Goal: Check status

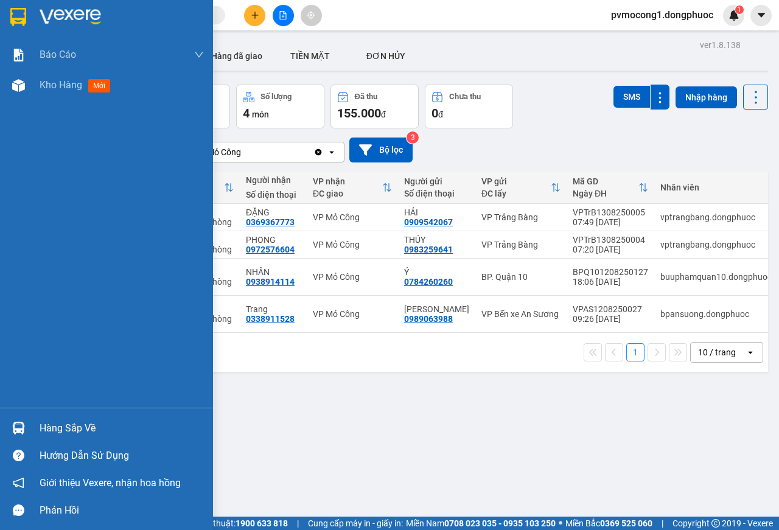
click at [57, 426] on div "Hàng sắp về" at bounding box center [122, 428] width 164 height 18
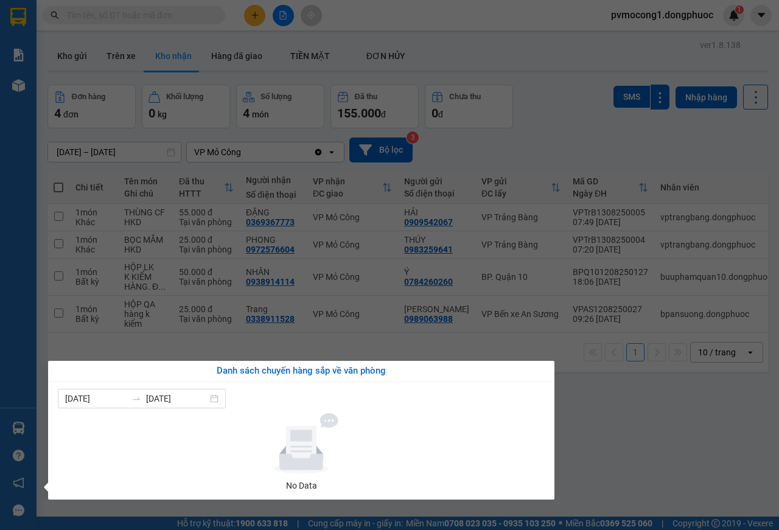
click at [628, 430] on section "Kết quả tìm kiếm ( 0 ) Bộ lọc No Data pvmocong1.dongphuoc 1 Báo cáo Mẫu 1: Báo …" at bounding box center [389, 265] width 779 height 530
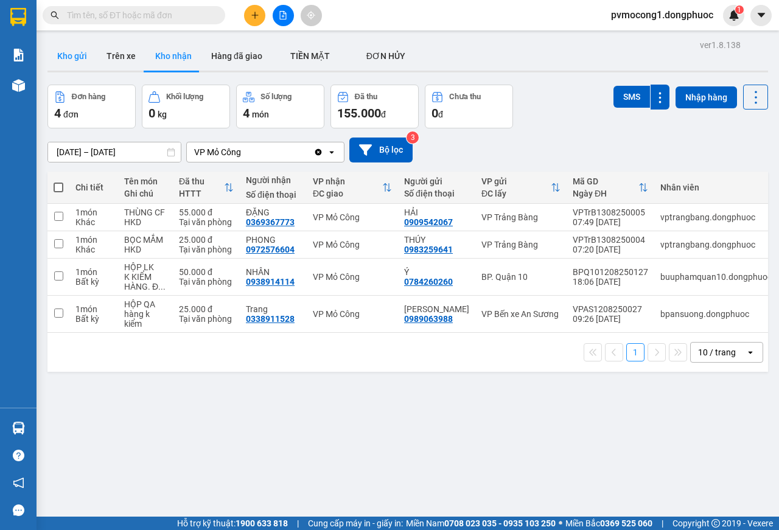
click at [61, 50] on button "Kho gửi" at bounding box center [71, 55] width 49 height 29
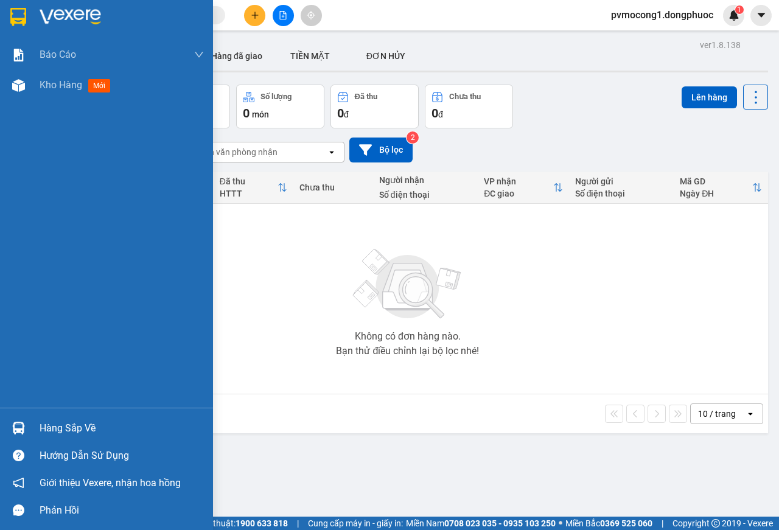
click at [63, 422] on div "Hàng sắp về" at bounding box center [122, 428] width 164 height 18
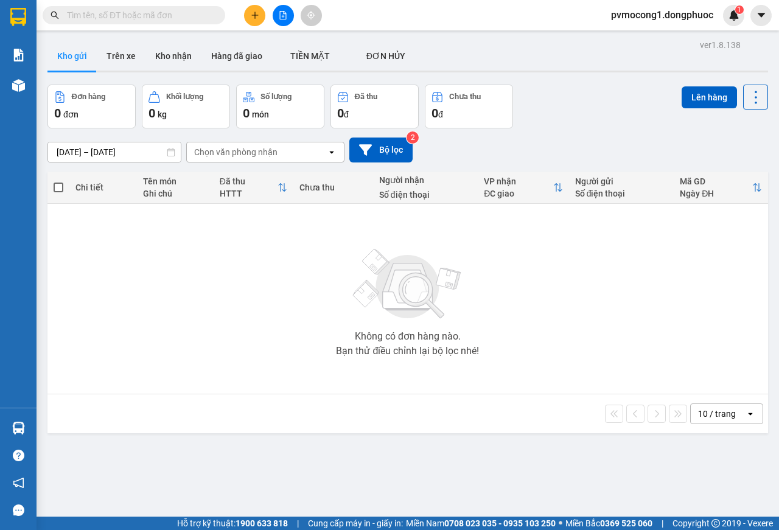
click at [153, 291] on section "Kết quả tìm kiếm ( 0 ) Bộ lọc No Data pvmocong1.dongphuoc 1 Báo cáo Mẫu 1: Báo …" at bounding box center [389, 265] width 779 height 530
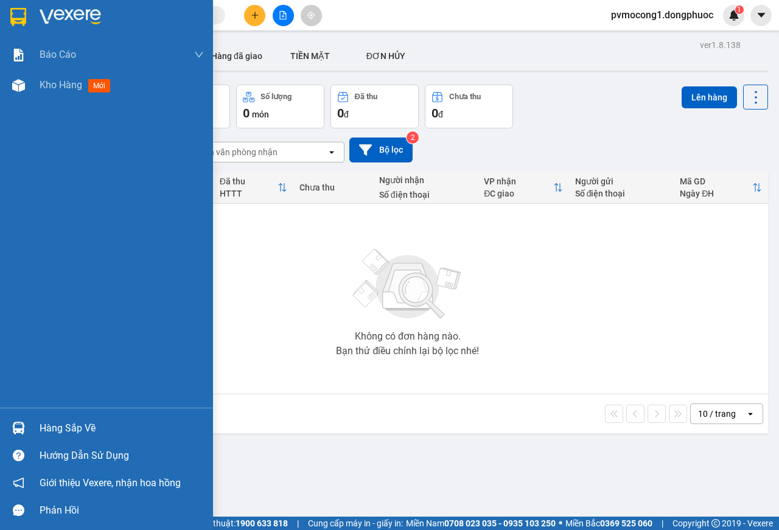
click at [66, 430] on div "Hàng sắp về" at bounding box center [122, 428] width 164 height 18
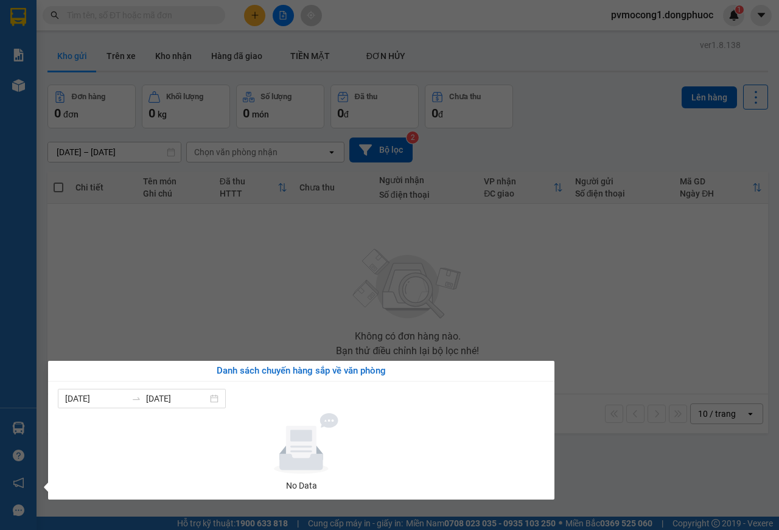
click at [191, 276] on section "Kết quả tìm kiếm ( 0 ) Bộ lọc No Data pvmocong1.dongphuoc 1 Báo cáo Mẫu 1: Báo …" at bounding box center [389, 265] width 779 height 530
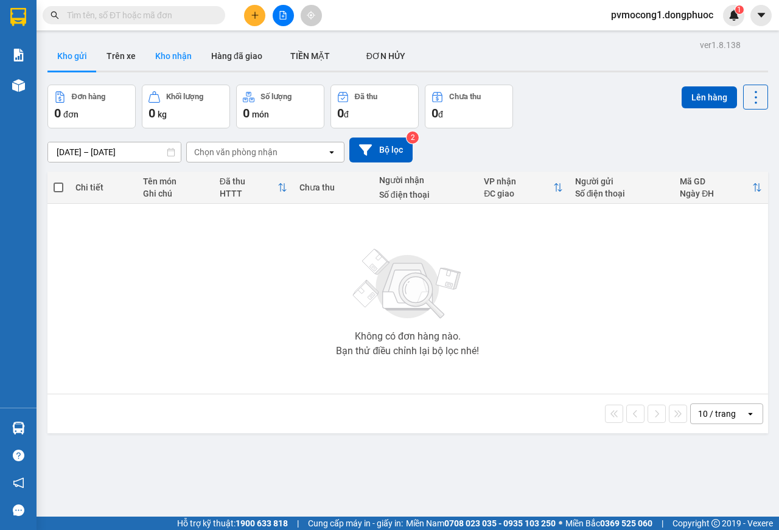
click at [171, 53] on button "Kho nhận" at bounding box center [173, 55] width 56 height 29
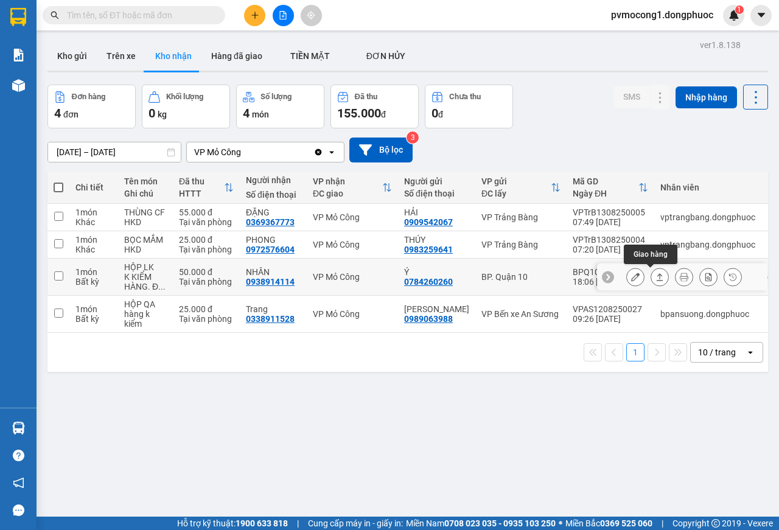
click at [656, 279] on icon at bounding box center [660, 277] width 9 height 9
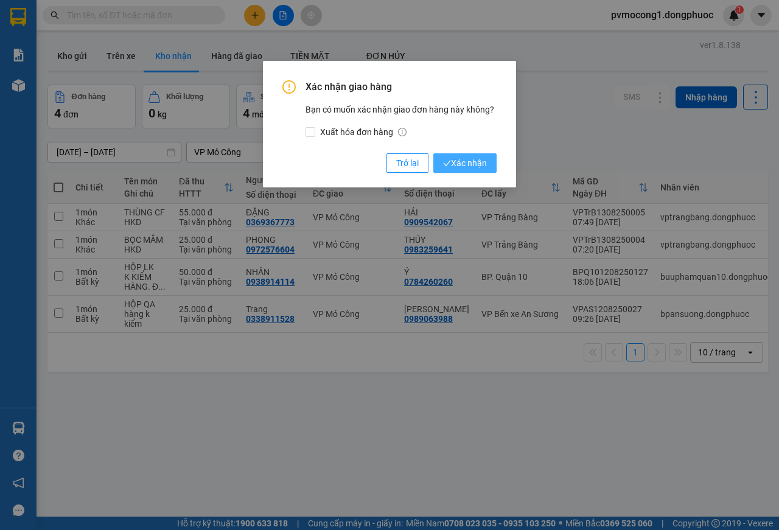
click at [472, 164] on span "Xác nhận" at bounding box center [465, 162] width 44 height 13
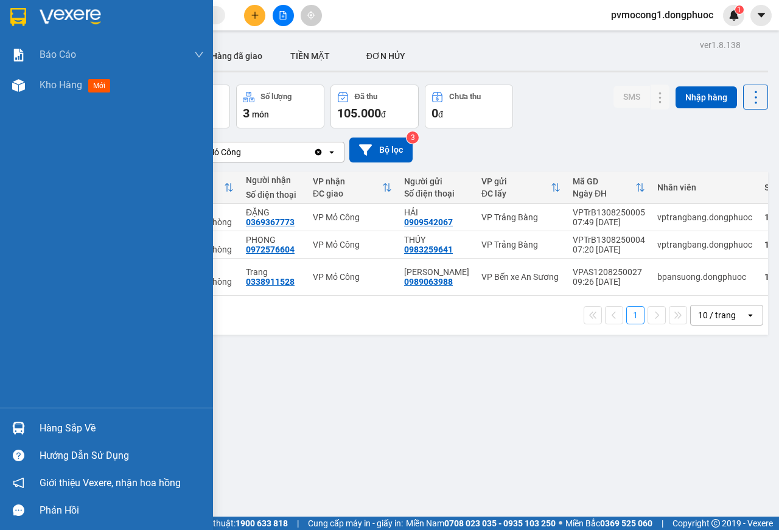
click at [54, 424] on div "Hàng sắp về" at bounding box center [122, 428] width 164 height 18
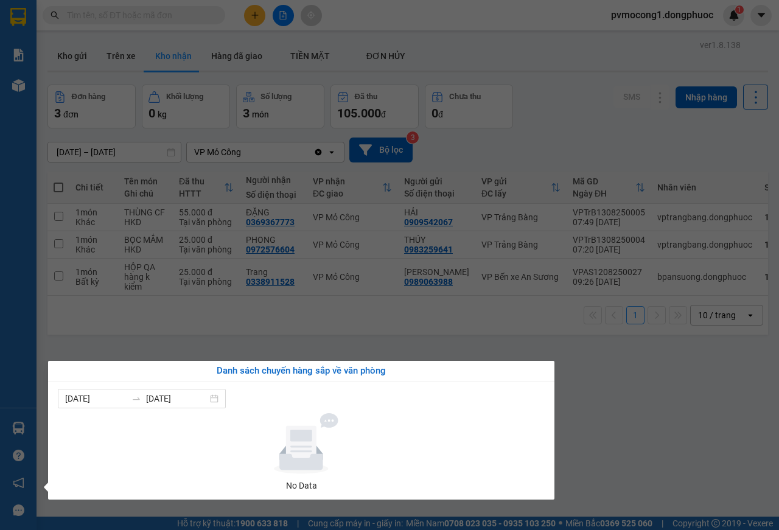
click at [631, 429] on section "Kết quả tìm kiếm ( 0 ) Bộ lọc No Data pvmocong1.dongphuoc 1 Báo cáo Mẫu 1: Báo …" at bounding box center [389, 265] width 779 height 530
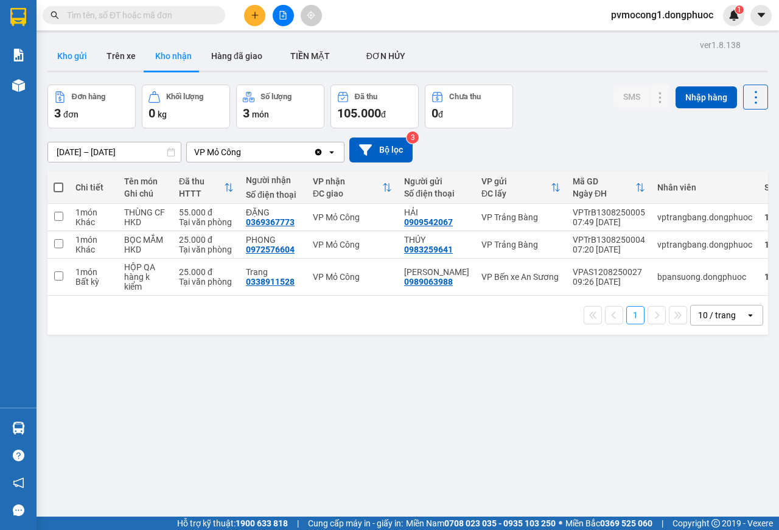
click at [61, 54] on button "Kho gửi" at bounding box center [71, 55] width 49 height 29
